Goal: Task Accomplishment & Management: Use online tool/utility

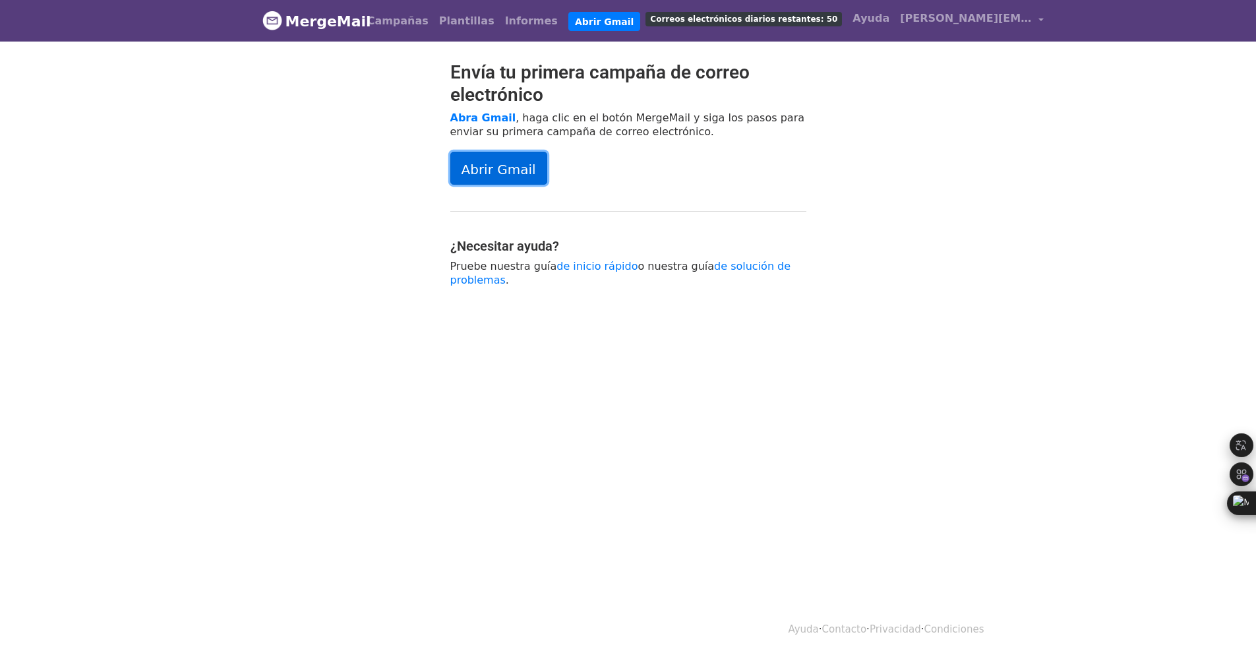
click at [477, 169] on font "Abrir Gmail" at bounding box center [498, 169] width 74 height 16
click at [968, 16] on link "[PERSON_NAME][EMAIL_ADDRESS][DOMAIN_NAME]" at bounding box center [972, 20] width 154 height 31
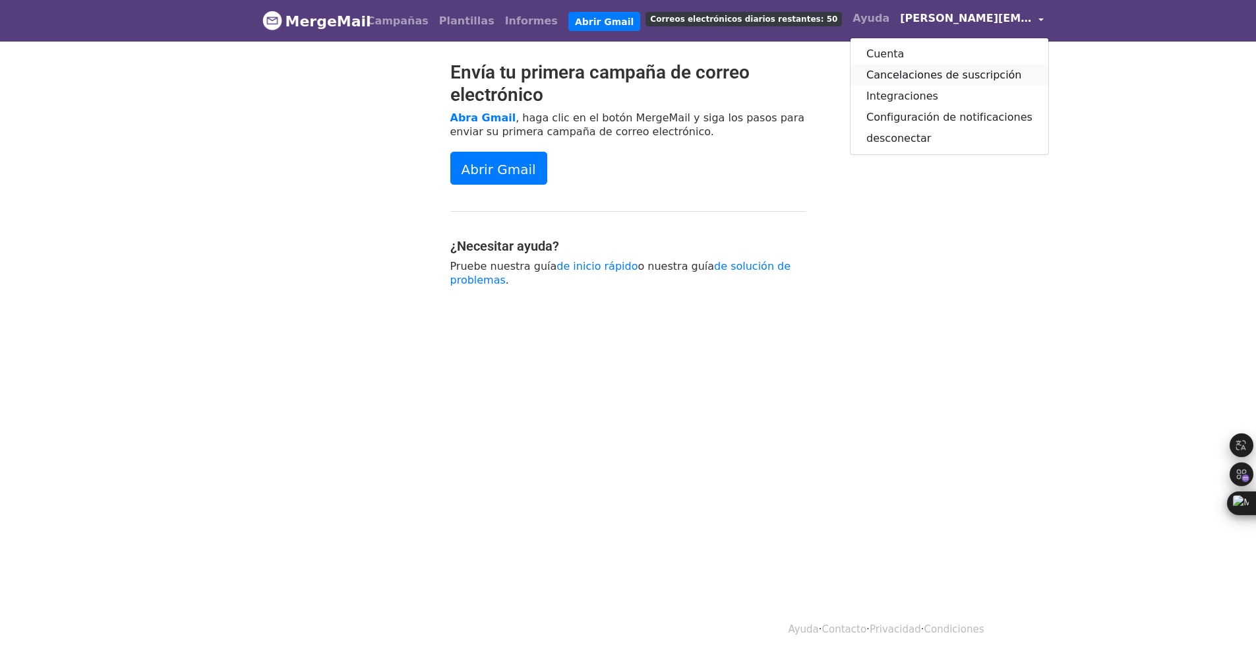
click at [892, 70] on font "Cancelaciones de suscripción" at bounding box center [944, 75] width 156 height 13
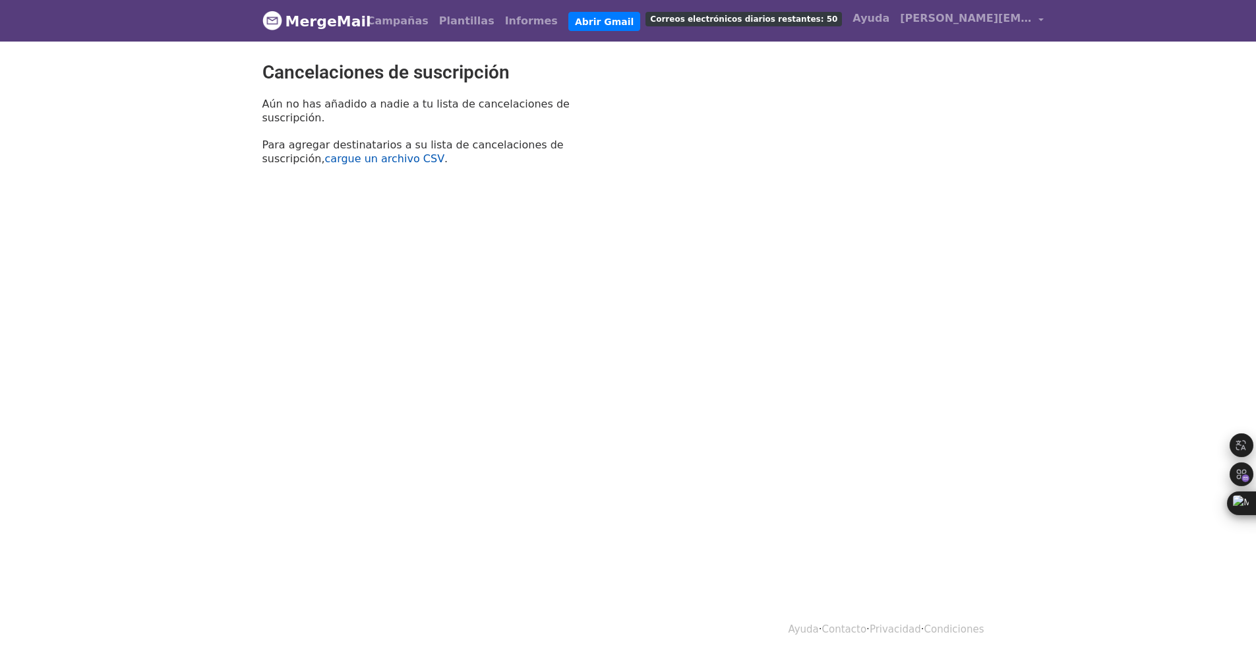
click at [445, 152] on font "cargue un archivo CSV" at bounding box center [385, 158] width 120 height 13
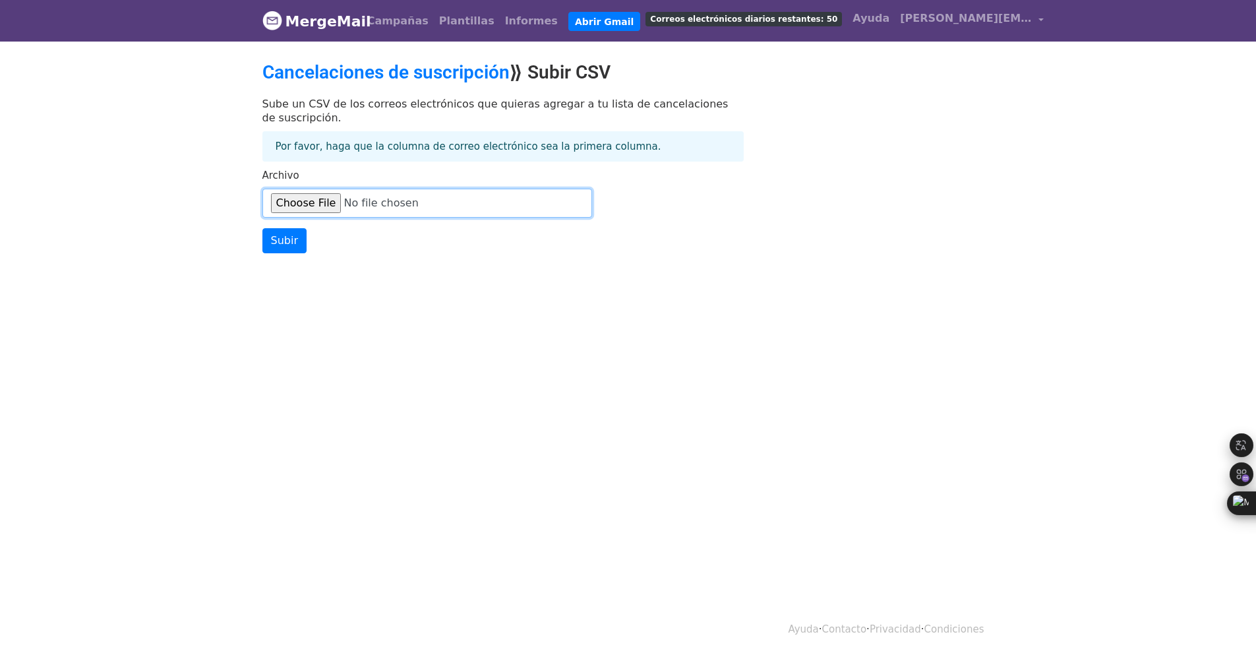
click at [309, 193] on input "Archivo" at bounding box center [427, 203] width 330 height 29
type input "C:\fakepath\Hoja de cálculo sin título - Hoja 1.csv"
click at [287, 236] on input "Subir" at bounding box center [284, 240] width 44 height 25
type input "Upload"
